Goal: Navigation & Orientation: Find specific page/section

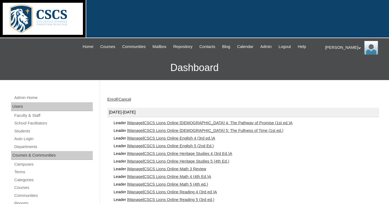
scroll to position [55, 0]
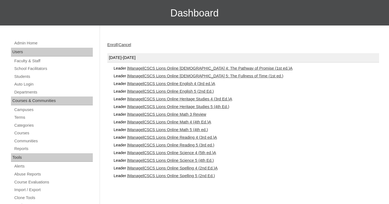
click at [161, 98] on link "CSCS Lions Online Heritage Studies 4 (3rd Ed.)A" at bounding box center [188, 99] width 88 height 4
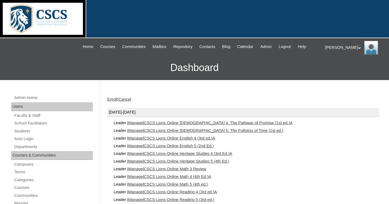
scroll to position [55, 0]
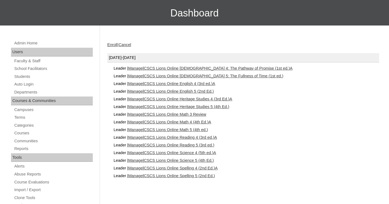
click at [164, 136] on link "CSCS Lions Online Reading 4 (3rd ed.)A" at bounding box center [180, 137] width 73 height 4
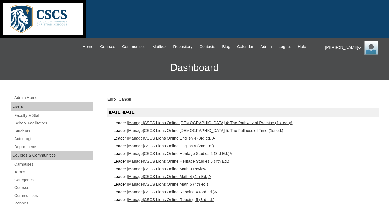
scroll to position [55, 0]
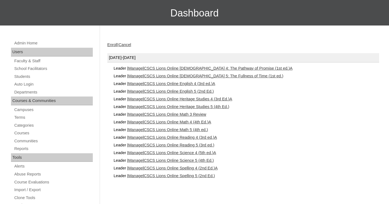
click at [151, 84] on link "CSCS Lions Online English 4 (3rd ed.)A" at bounding box center [179, 83] width 71 height 4
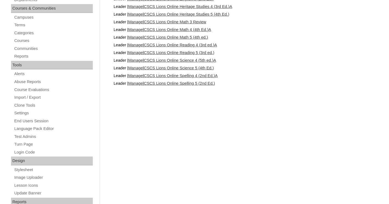
scroll to position [147, 0]
click at [32, 137] on link "Test Admins" at bounding box center [53, 136] width 79 height 7
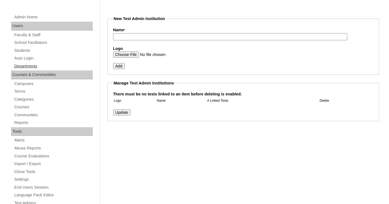
scroll to position [81, 0]
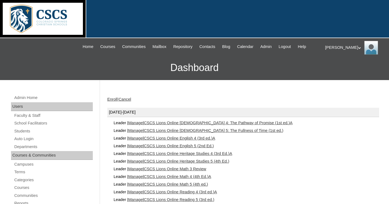
scroll to position [146, 0]
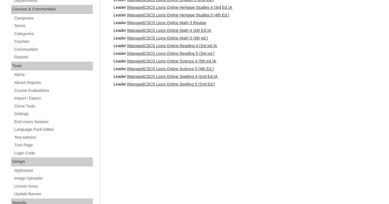
click at [166, 76] on link "CSCS Lions Online Spelling 4 (2nd Ed.)A" at bounding box center [181, 76] width 74 height 4
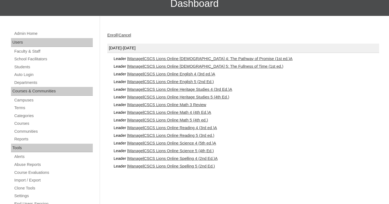
scroll to position [64, 0]
click at [158, 75] on link "CSCS Lions Online English 4 (3rd ed.)A" at bounding box center [179, 74] width 71 height 4
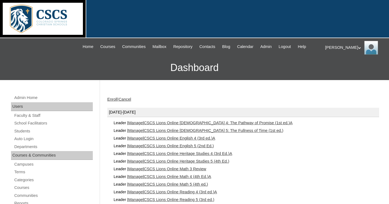
scroll to position [57, 0]
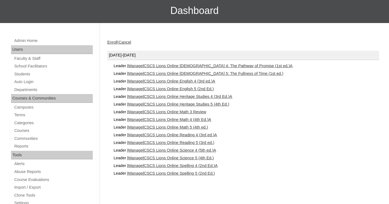
click at [202, 125] on link "CSCS Lions Online Math 5 (4th ed.)" at bounding box center [176, 127] width 64 height 4
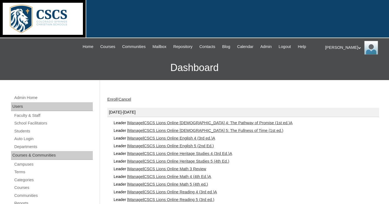
scroll to position [50, 0]
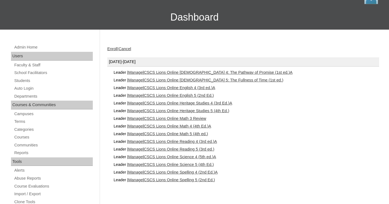
click at [189, 140] on link "CSCS Lions Online Reading 4 (3rd ed.)A" at bounding box center [180, 141] width 73 height 4
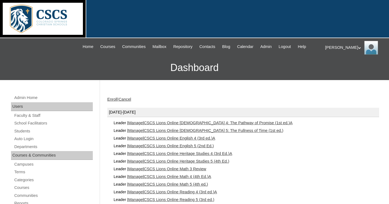
scroll to position [50, 0]
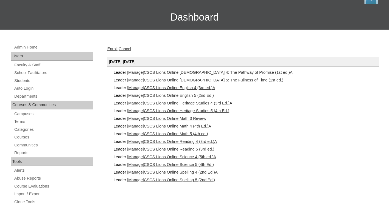
click at [155, 148] on link "CSCS Lions Online Reading 5 (3rd ed.)" at bounding box center [179, 149] width 71 height 4
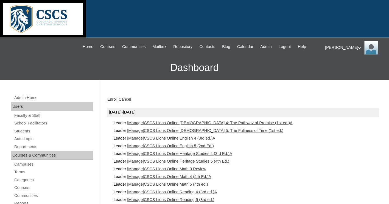
scroll to position [50, 0]
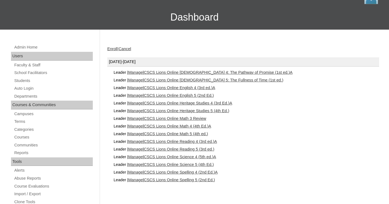
click at [159, 94] on link "CSCS Lions Online English 5 (2nd Ed.)" at bounding box center [179, 95] width 70 height 4
